Goal: Obtain resource: Download file/media

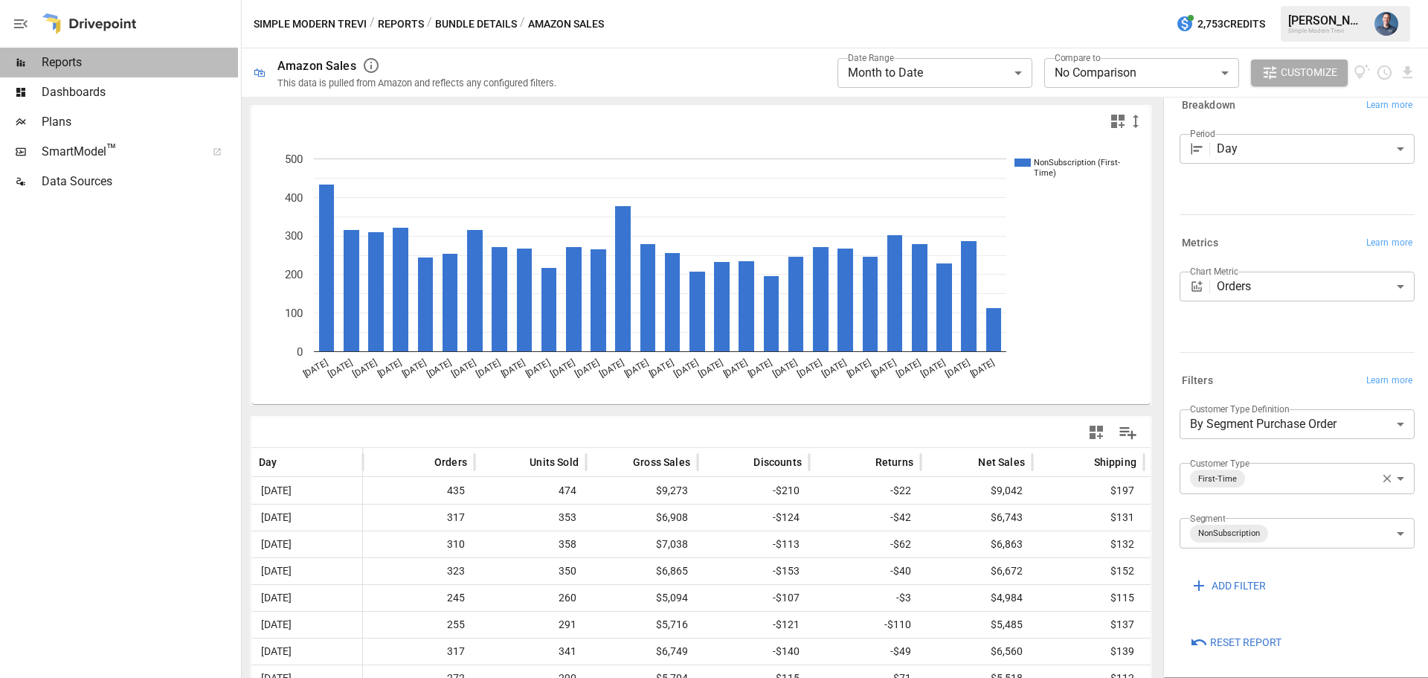
click at [94, 53] on div "Reports" at bounding box center [119, 63] width 238 height 30
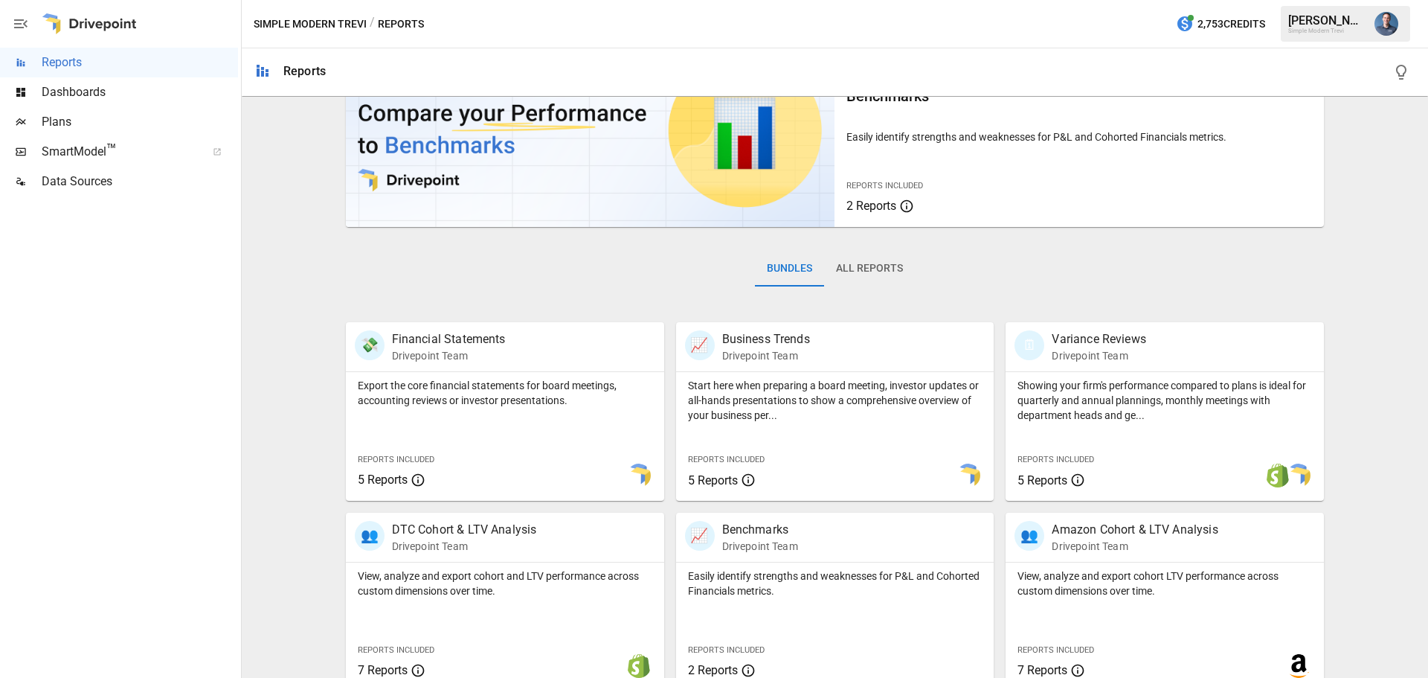
scroll to position [223, 0]
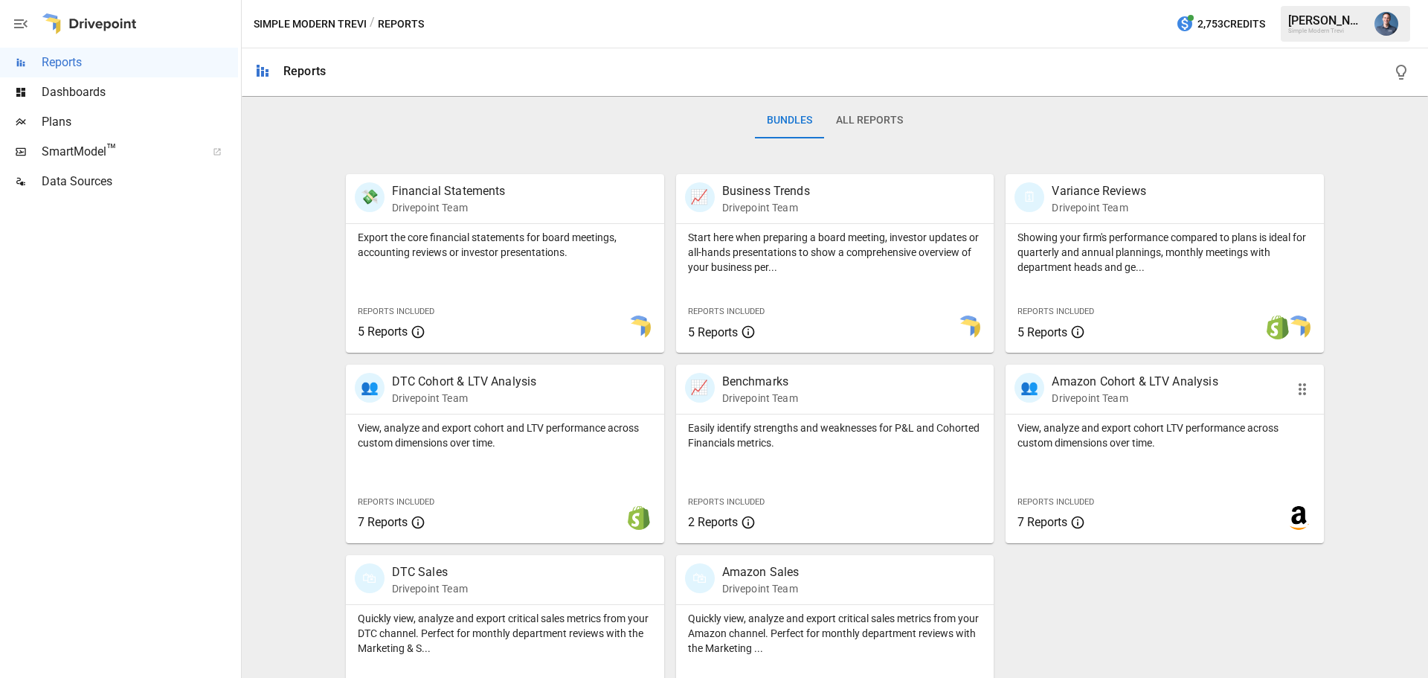
click at [1193, 426] on p "View, analyze and export cohort LTV performance across custom dimensions over t…" at bounding box center [1165, 435] width 295 height 30
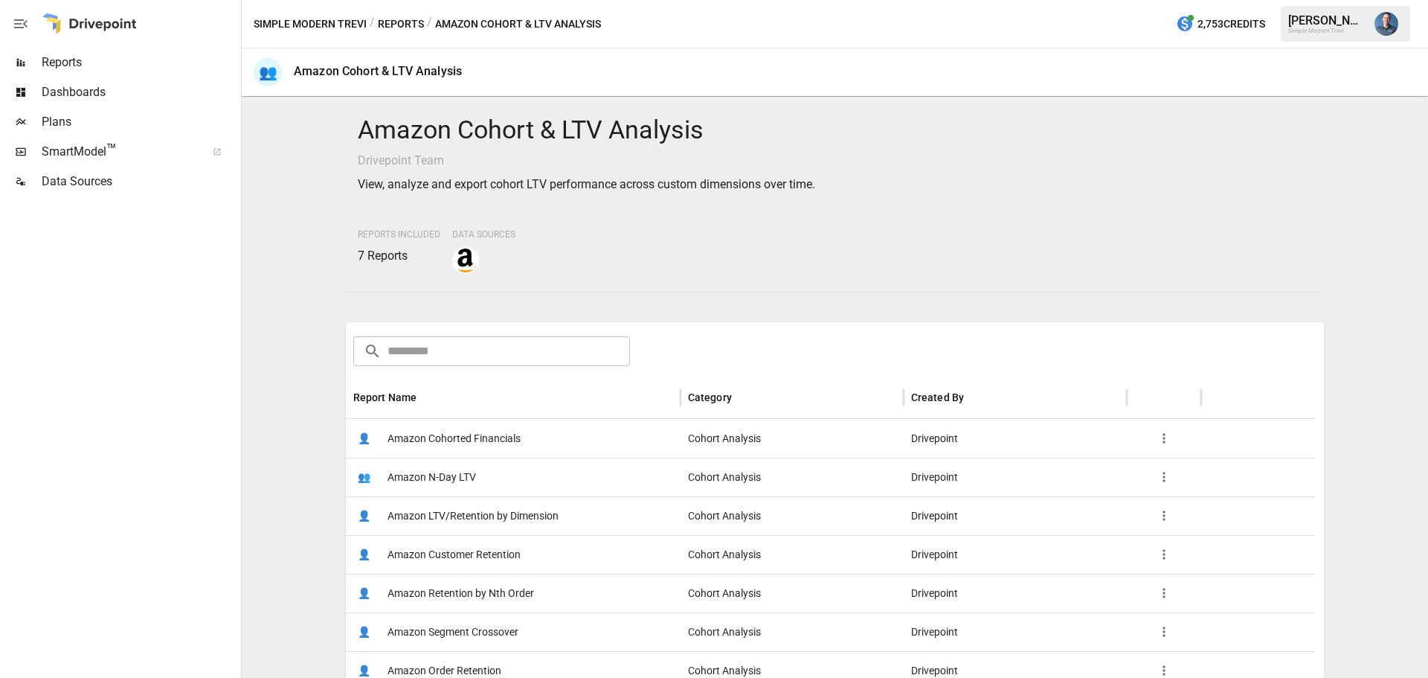
click at [501, 516] on span "Amazon LTV/Retention by Dimension" at bounding box center [473, 516] width 171 height 38
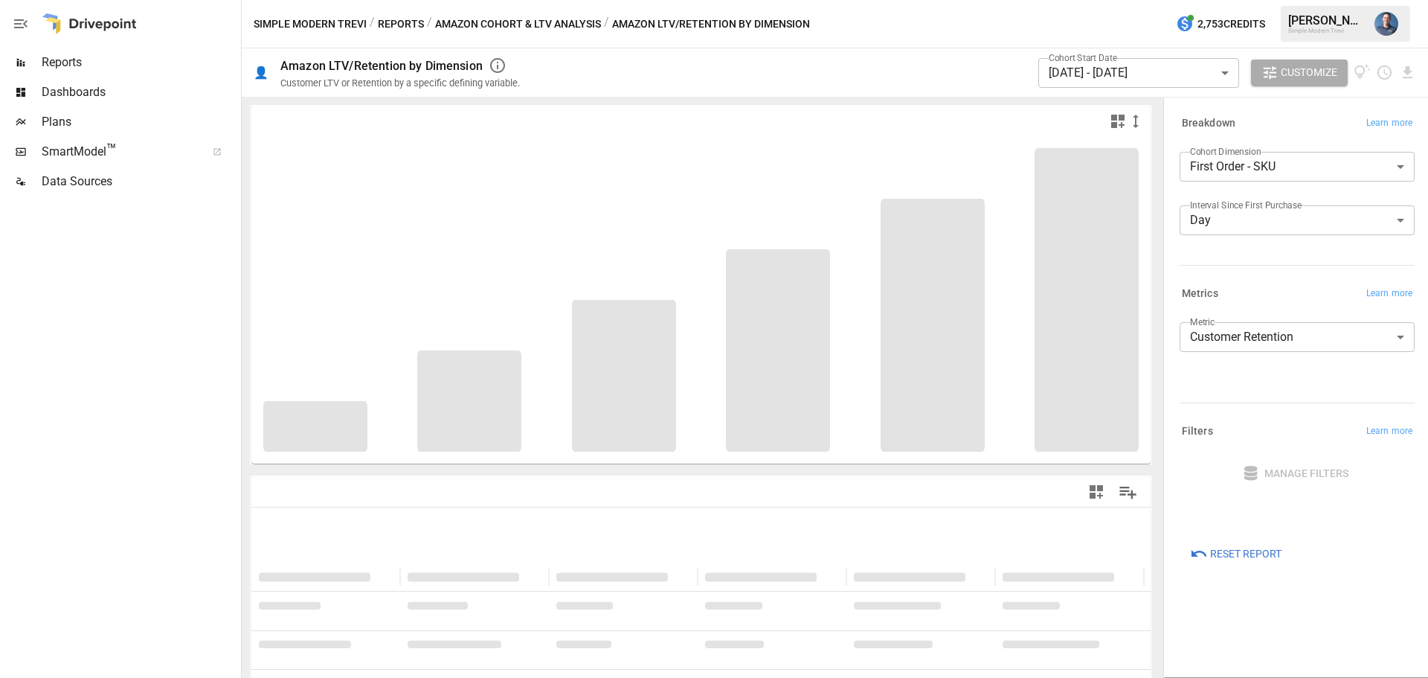
click at [1262, 0] on body "**********" at bounding box center [714, 0] width 1428 height 0
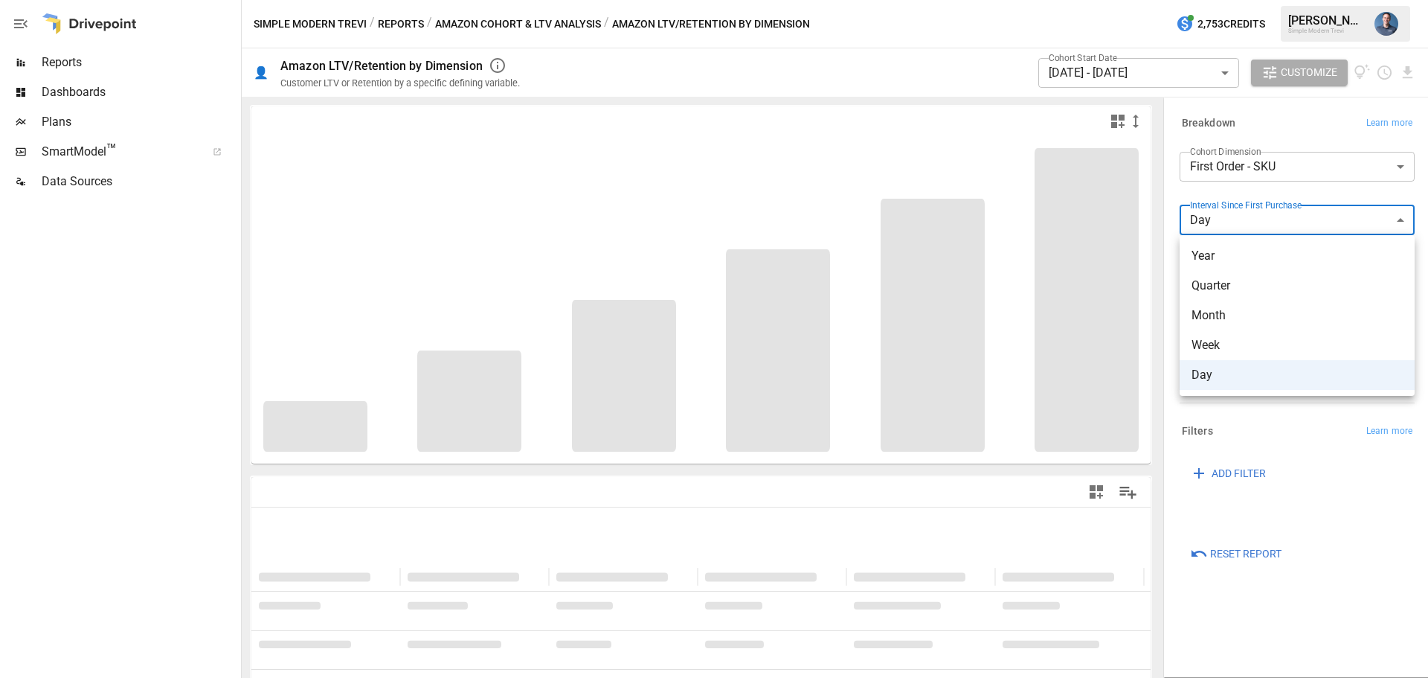
click at [1235, 343] on span "Week" at bounding box center [1297, 345] width 211 height 18
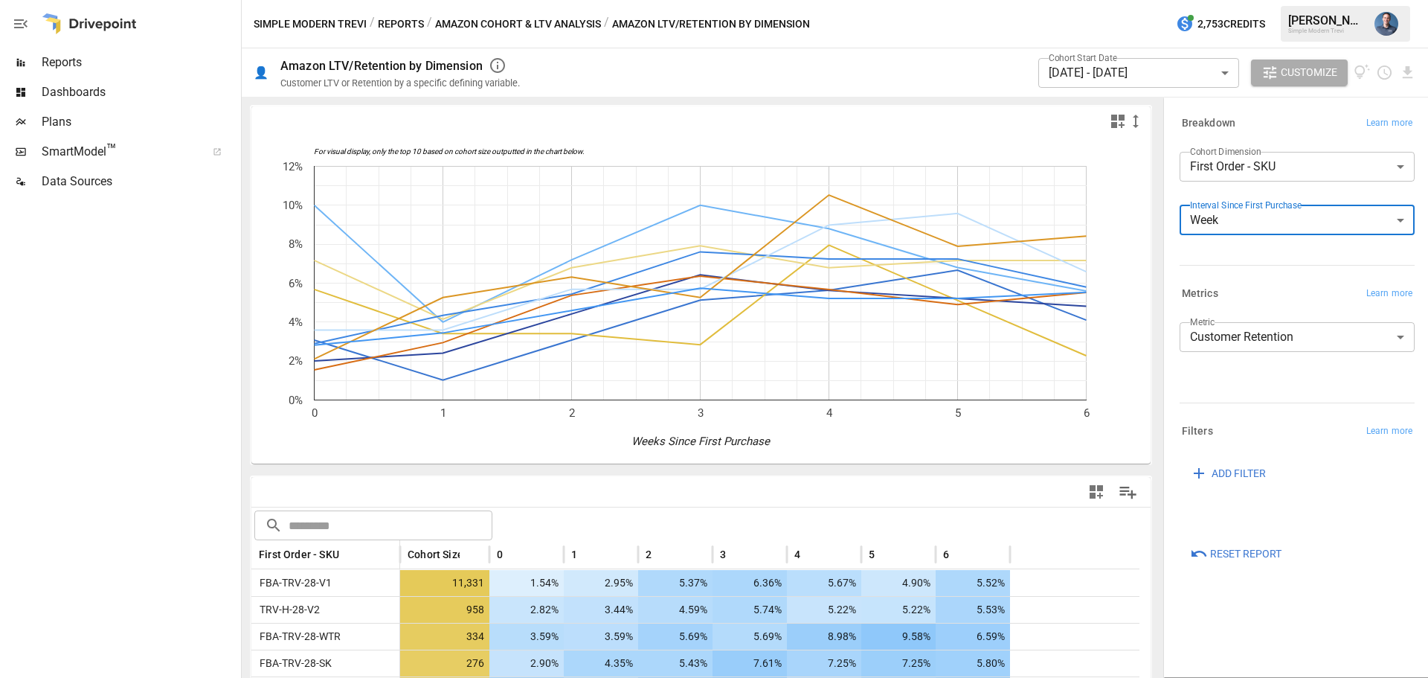
click at [1161, 0] on body "Reports Dashboards Plans SmartModel ™ Data Sources Simple Modern Trevi / Report…" at bounding box center [714, 0] width 1428 height 0
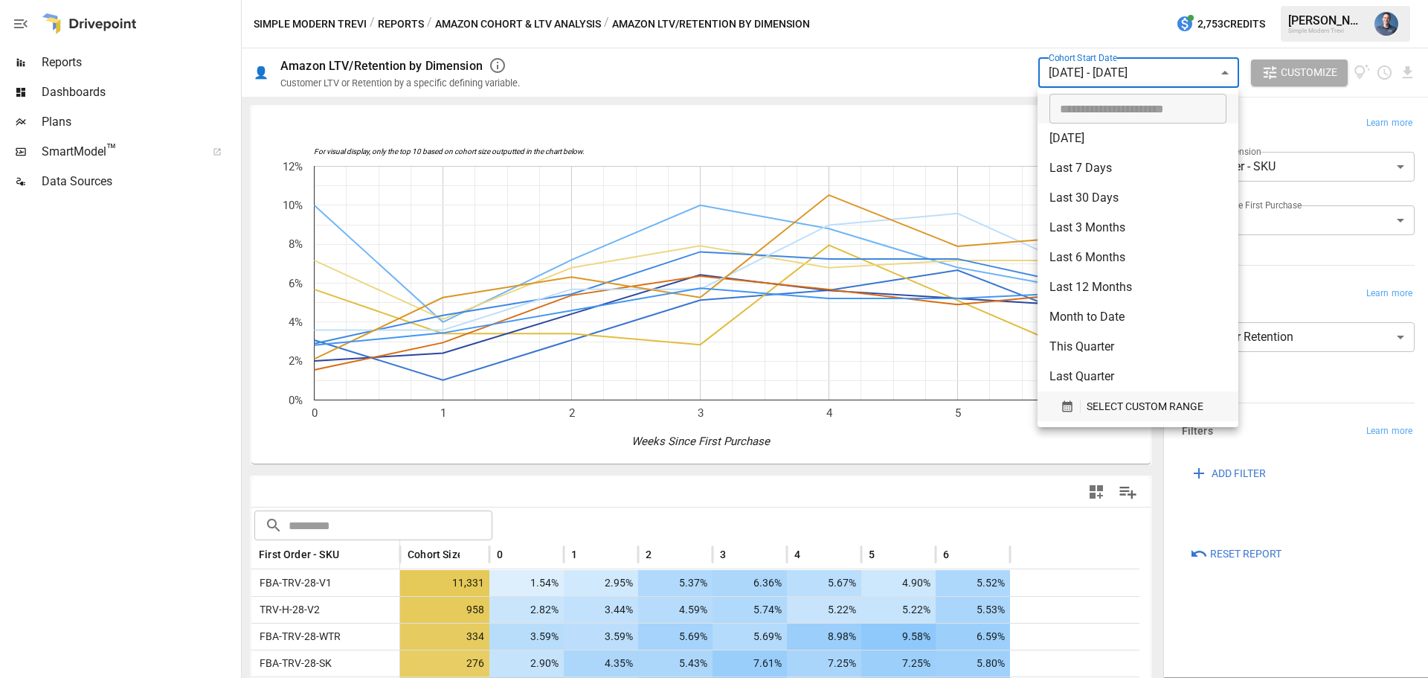
click at [1151, 404] on span "SELECT CUSTOM RANGE" at bounding box center [1145, 406] width 117 height 19
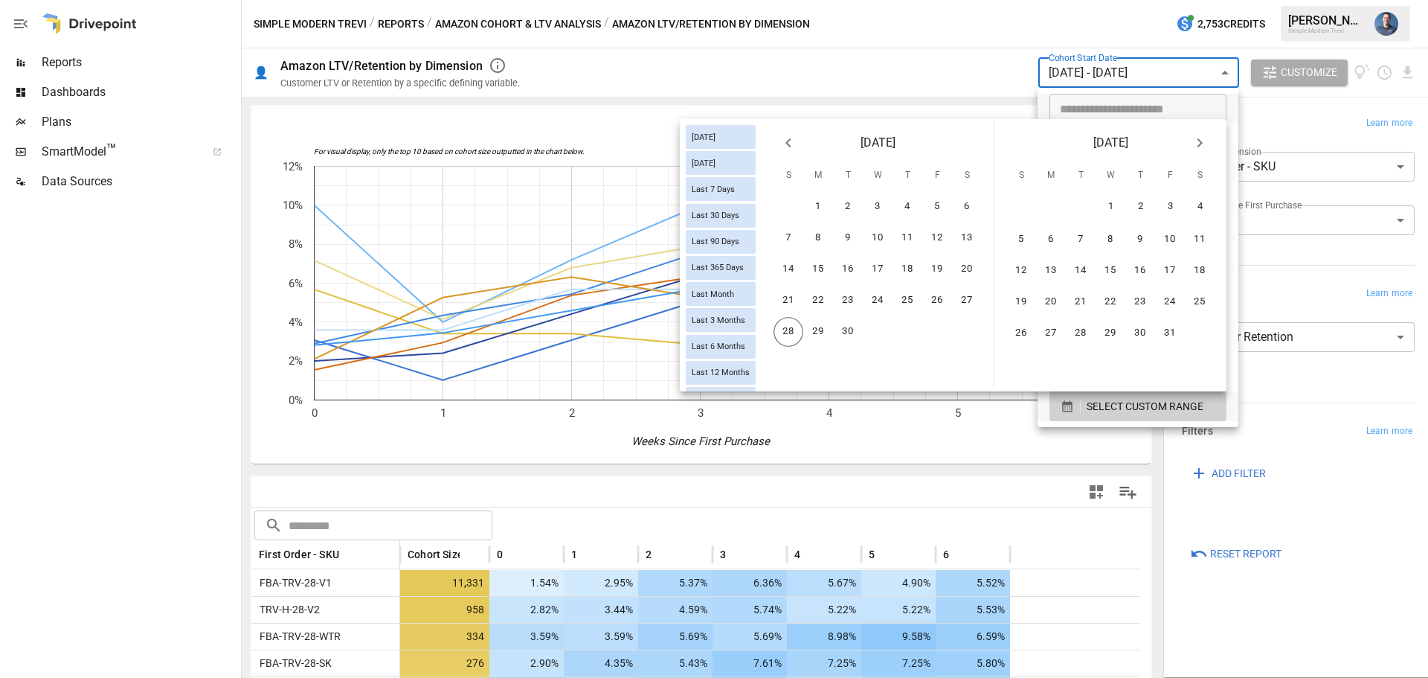
click at [786, 143] on icon "Previous month" at bounding box center [788, 142] width 5 height 9
click at [794, 142] on icon "Previous month" at bounding box center [789, 143] width 18 height 18
click at [790, 274] on button "13" at bounding box center [789, 269] width 30 height 30
click at [1085, 332] on button "26" at bounding box center [1081, 332] width 30 height 30
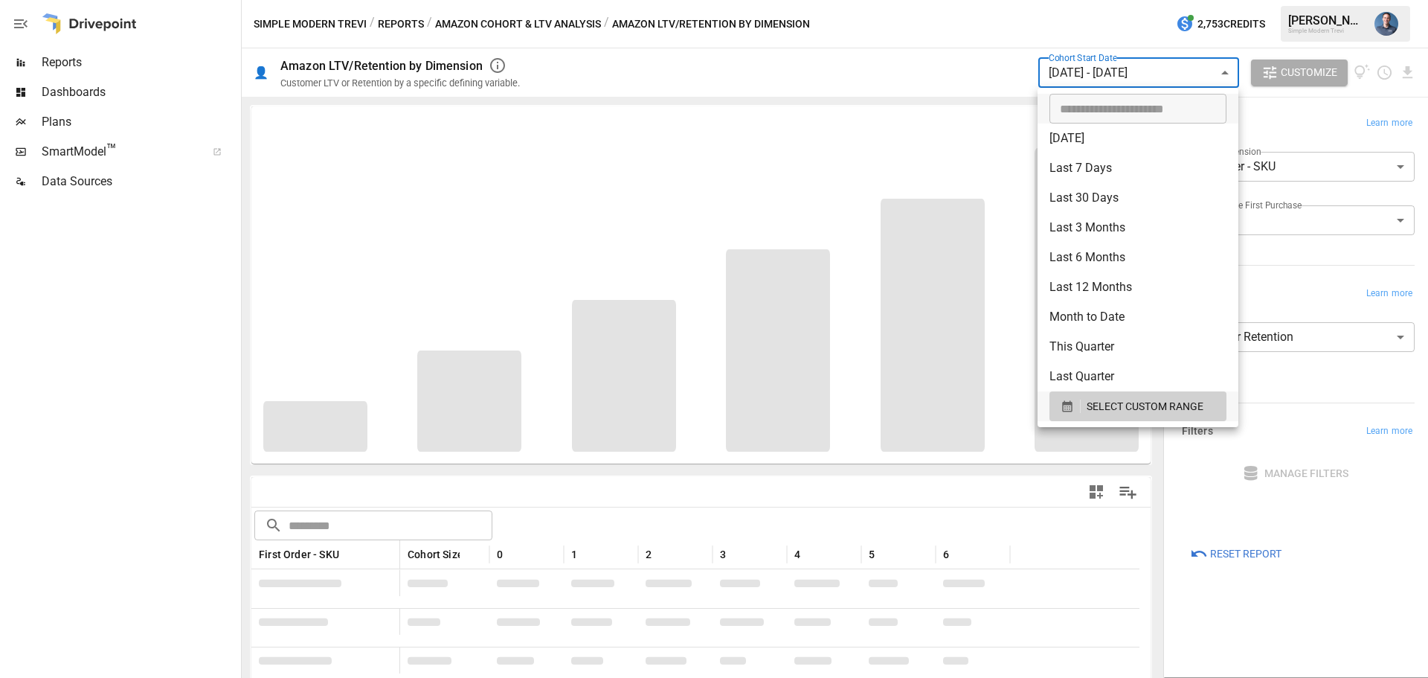
click at [1353, 610] on div at bounding box center [714, 339] width 1428 height 678
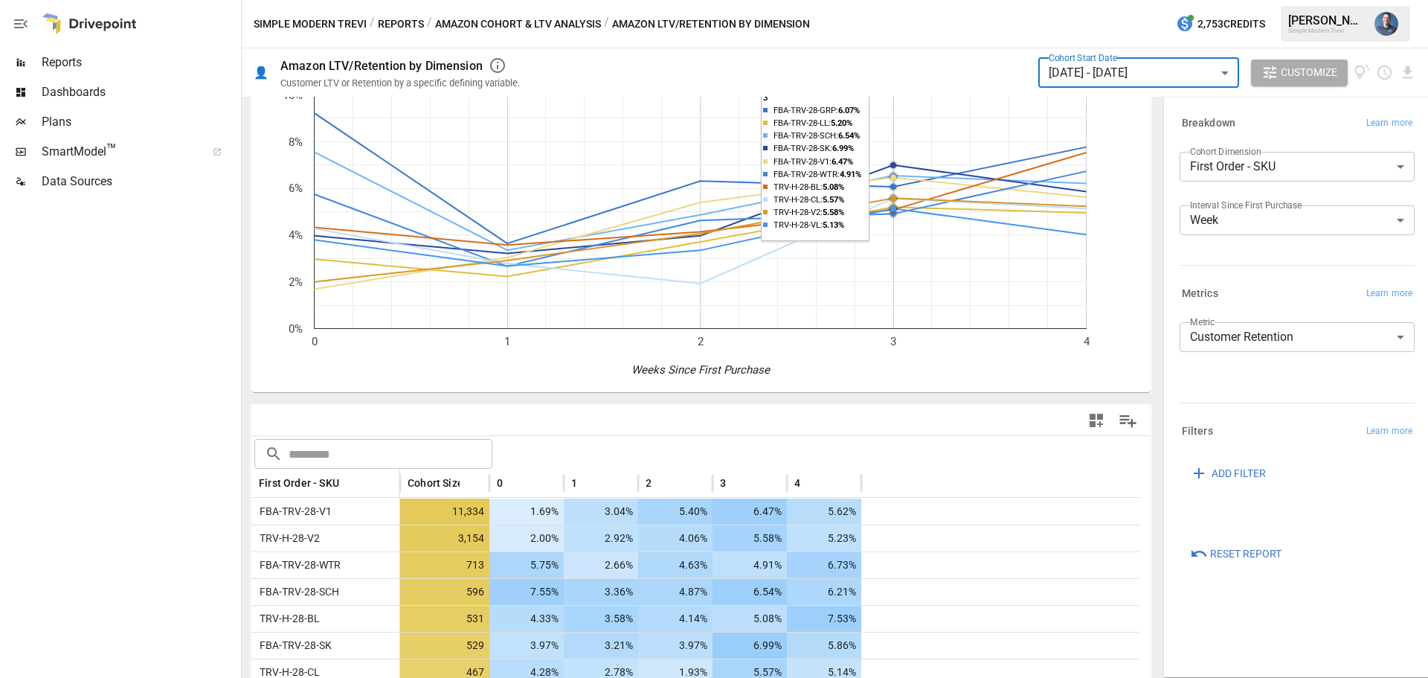
scroll to position [298, 0]
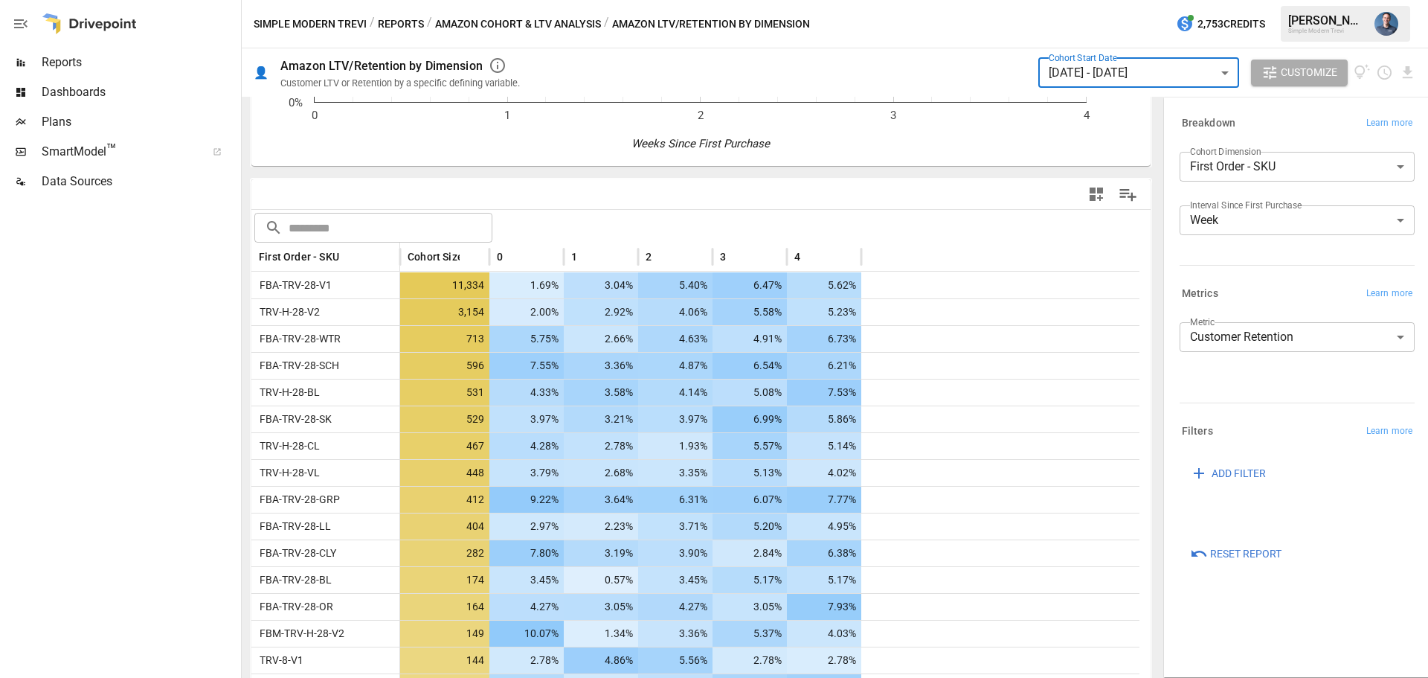
click at [1234, 0] on body "Reports Dashboards Plans SmartModel ™ Data Sources Simple Modern Trevi / Report…" at bounding box center [714, 0] width 1428 height 0
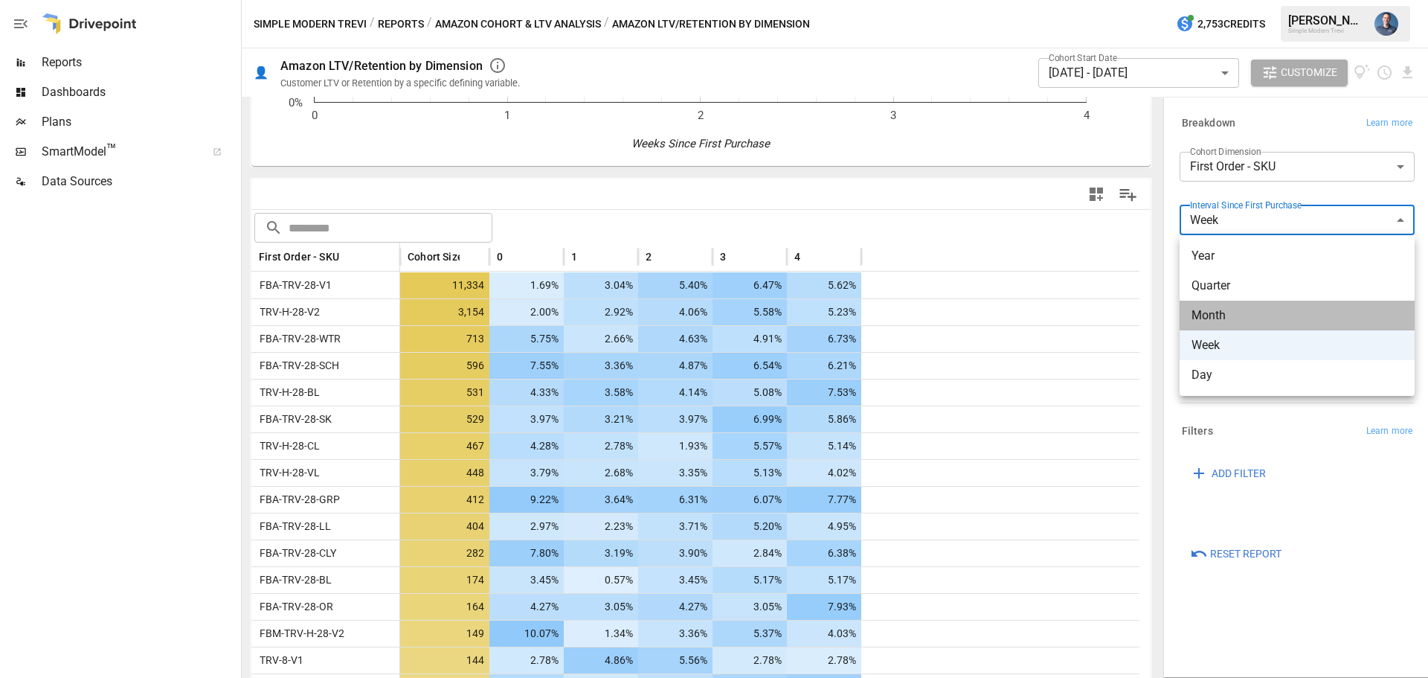
click at [1221, 324] on span "Month" at bounding box center [1297, 315] width 211 height 18
type input "*****"
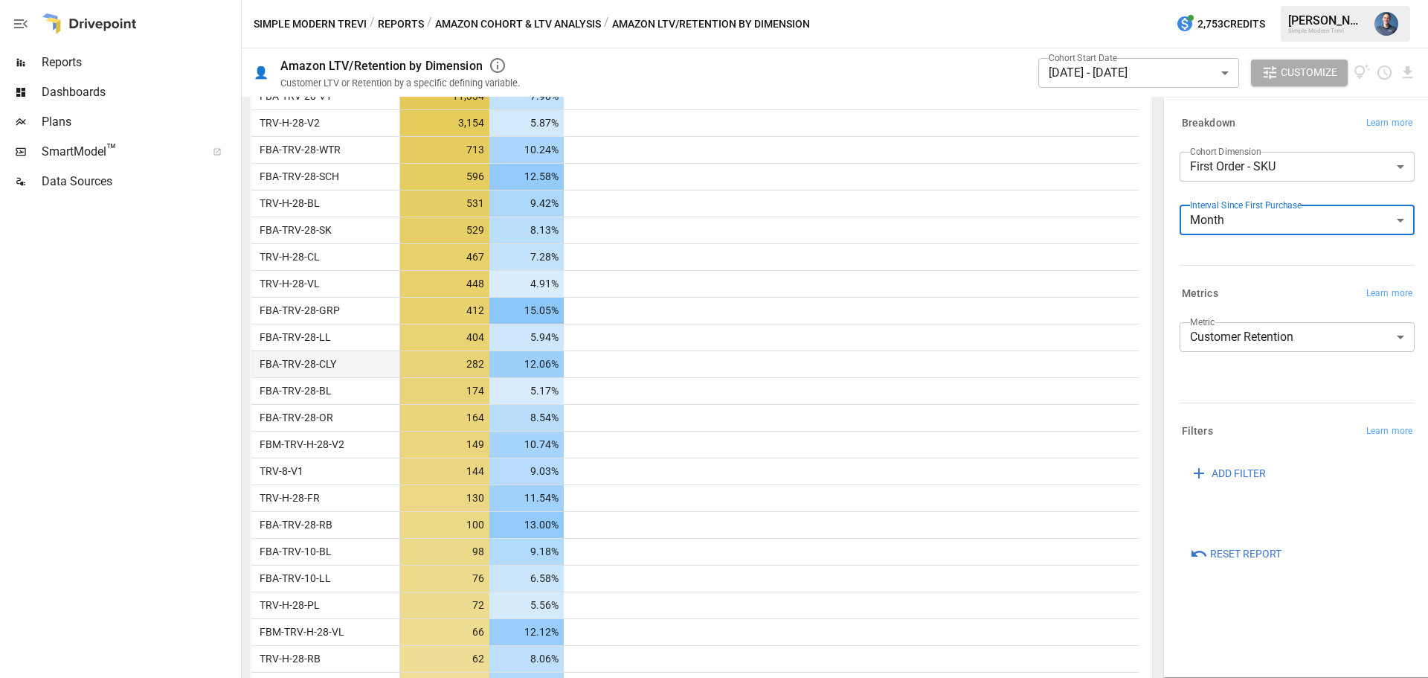
scroll to position [412, 0]
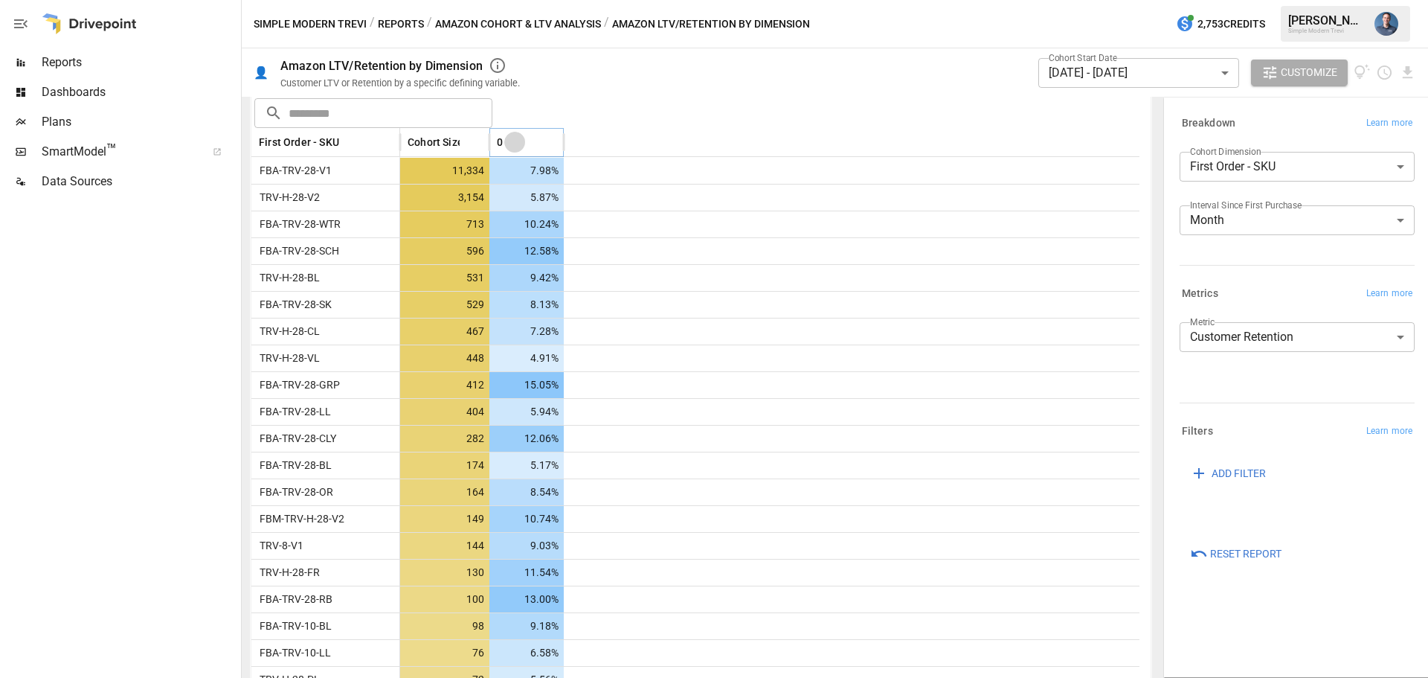
click at [519, 141] on icon "Sort" at bounding box center [514, 141] width 13 height 13
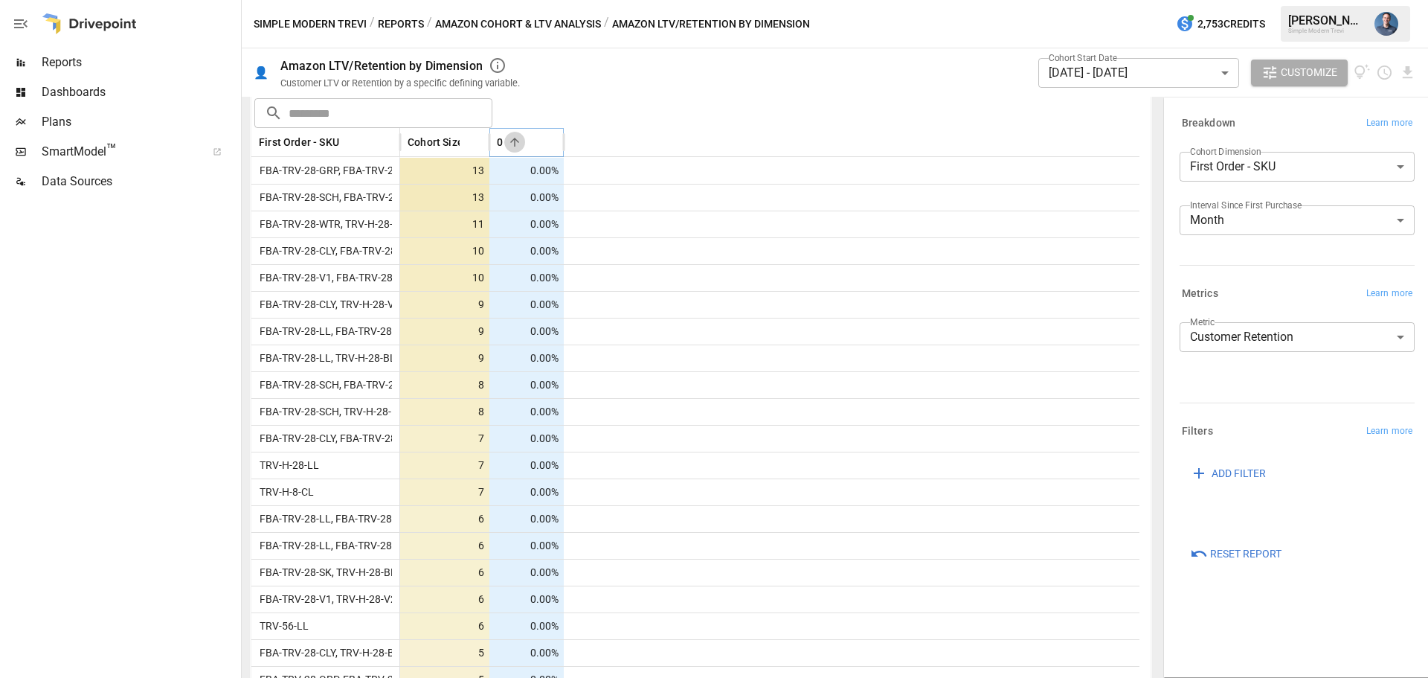
click at [519, 141] on icon "Sort" at bounding box center [514, 141] width 13 height 13
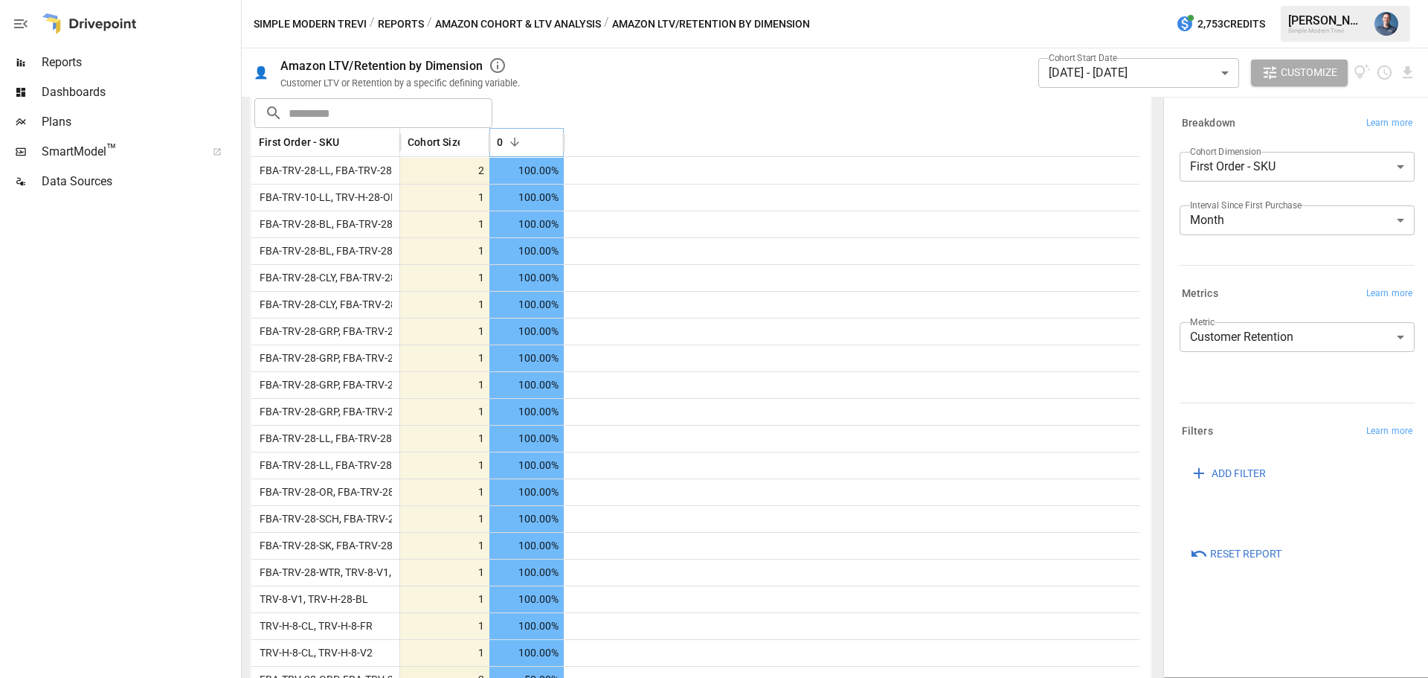
click at [519, 141] on icon "Sort" at bounding box center [514, 141] width 13 height 13
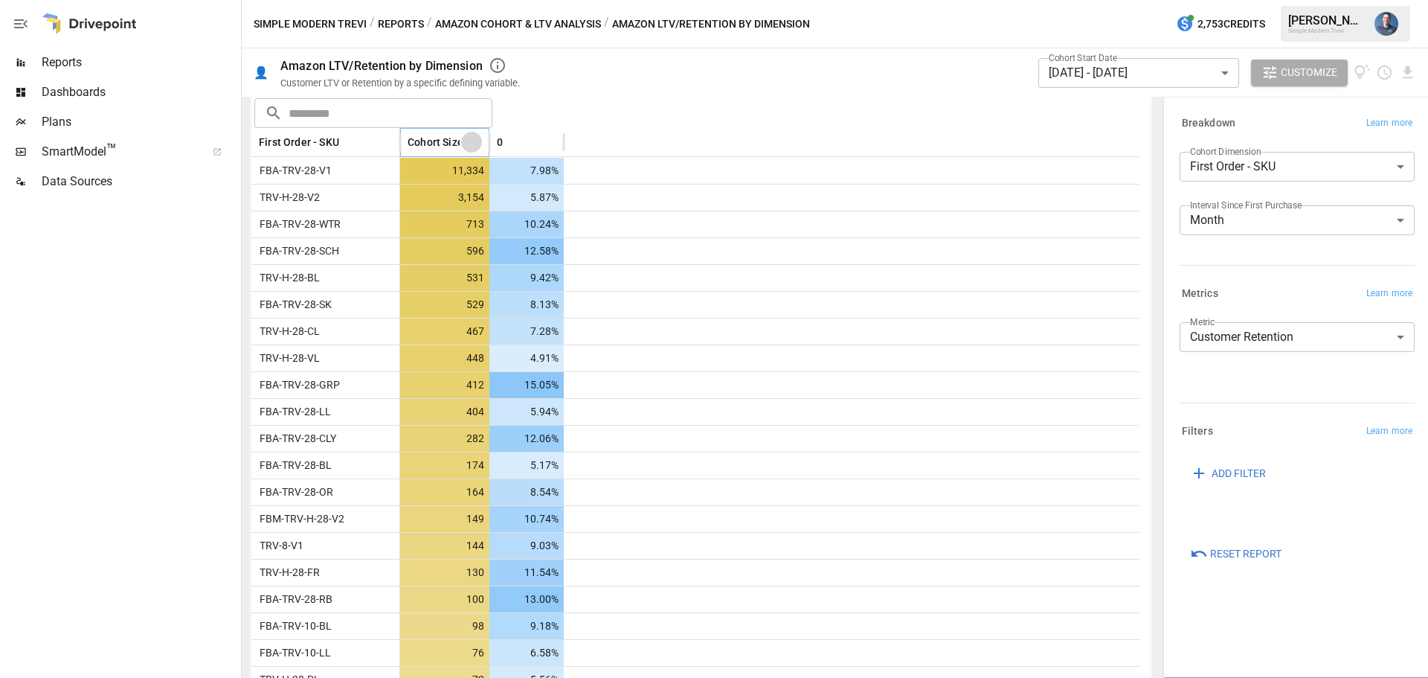
click at [466, 139] on icon "Sort" at bounding box center [471, 141] width 13 height 13
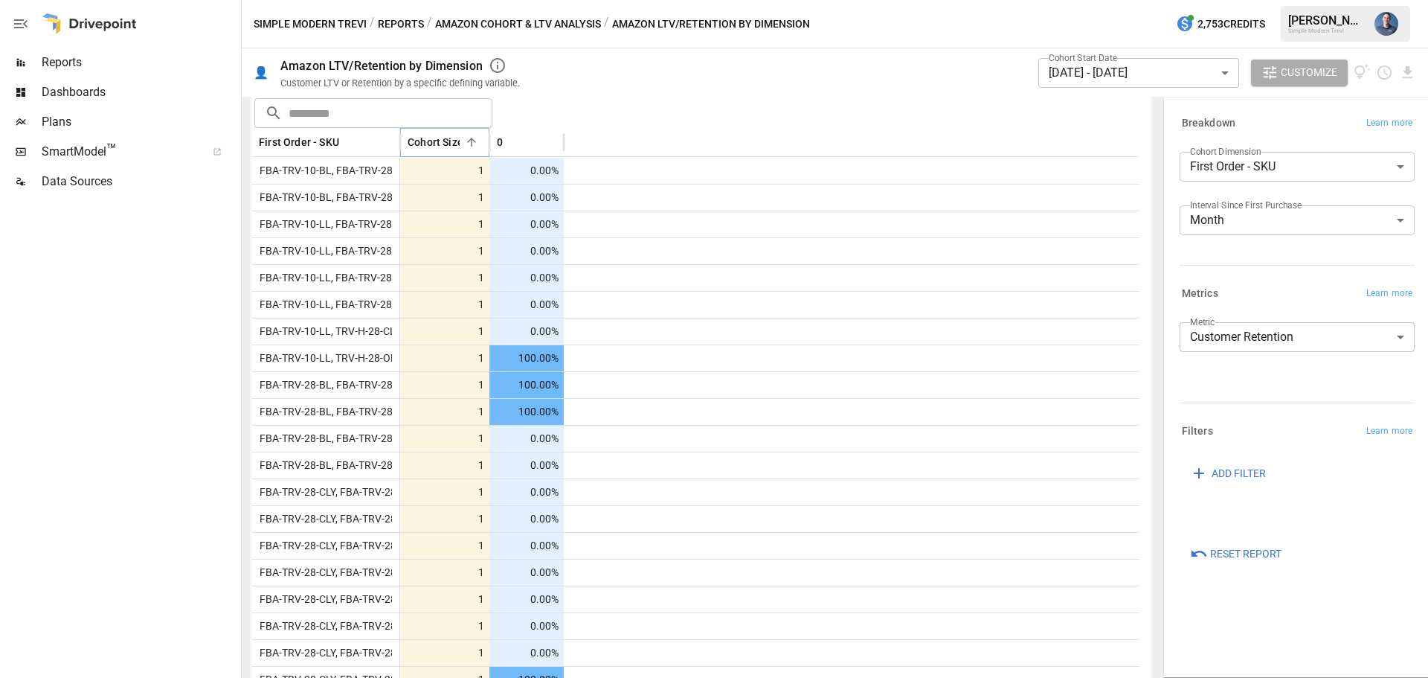
click at [466, 139] on icon "Sort" at bounding box center [471, 141] width 13 height 13
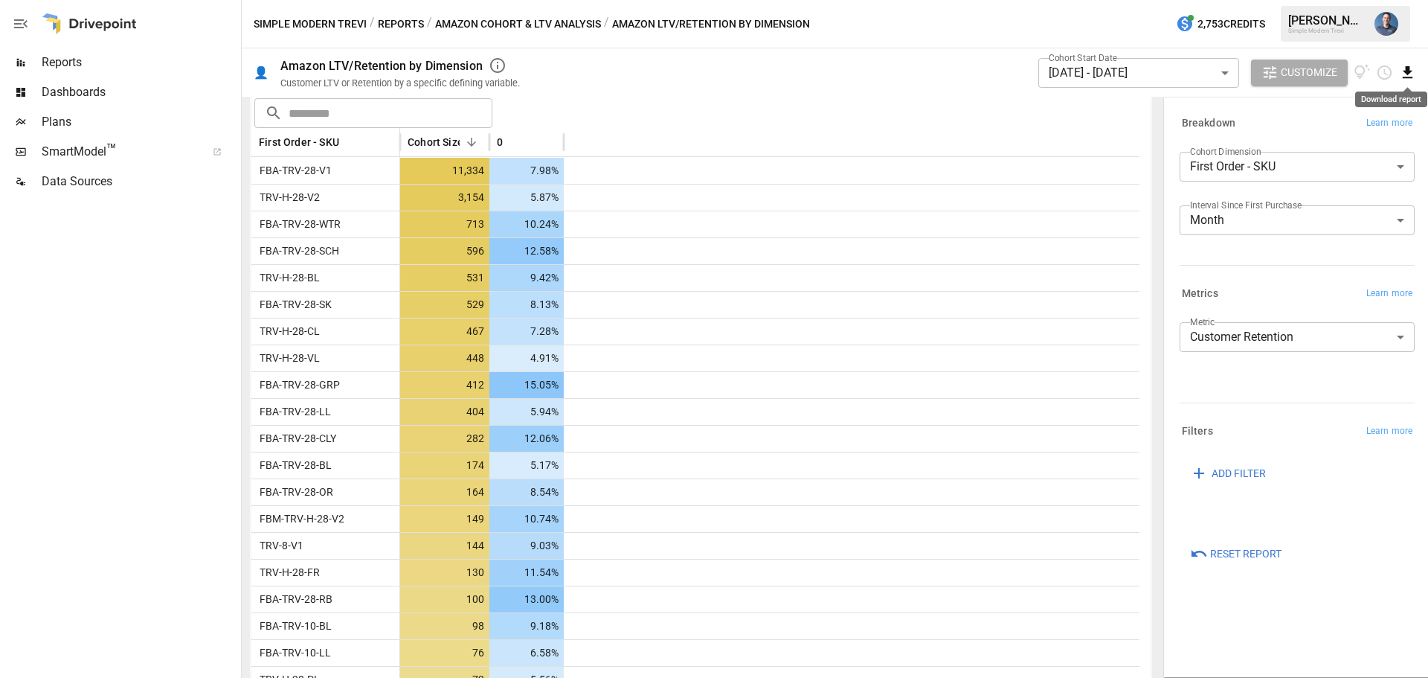
click at [1410, 68] on icon "Download report" at bounding box center [1408, 72] width 10 height 12
click at [1338, 124] on li "Download as CSV" at bounding box center [1358, 132] width 118 height 30
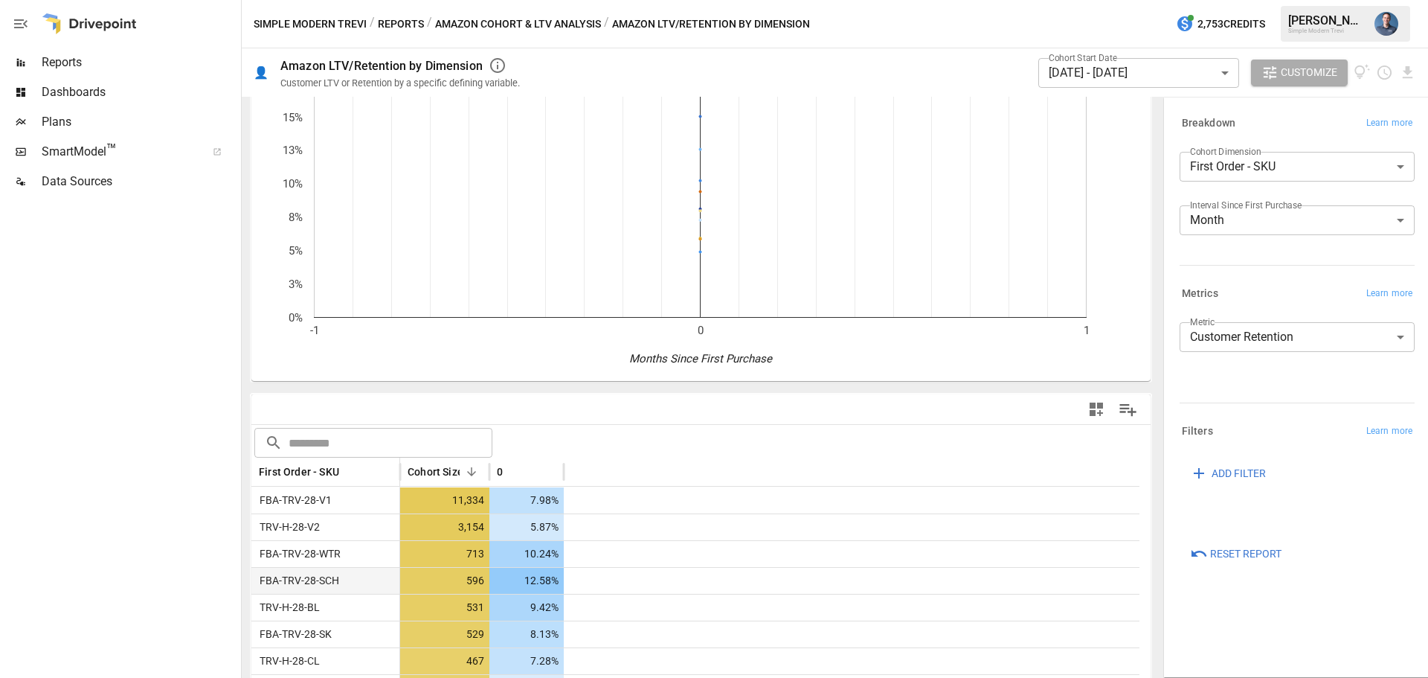
scroll to position [0, 0]
